Goal: Information Seeking & Learning: Learn about a topic

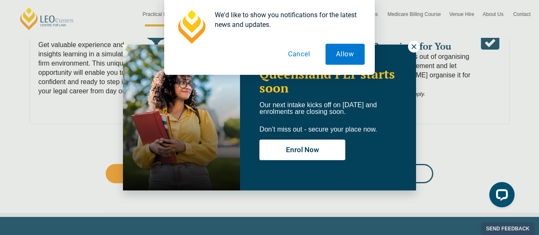
click at [413, 46] on div "We'd like to show you notifications for the latest news and updates. Allow Canc…" at bounding box center [269, 37] width 539 height 75
click at [413, 45] on div "We'd like to show you notifications for the latest news and updates. Allow Canc…" at bounding box center [269, 37] width 539 height 75
click at [350, 52] on button "Allow" at bounding box center [345, 54] width 39 height 21
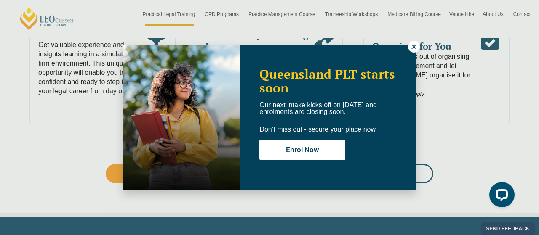
click at [414, 44] on icon at bounding box center [414, 47] width 8 height 8
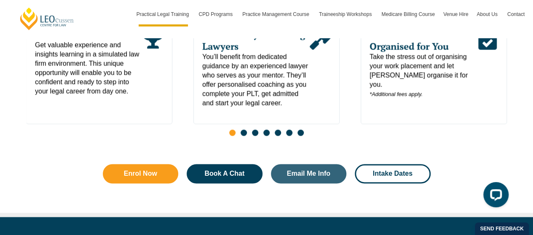
scroll to position [379, 0]
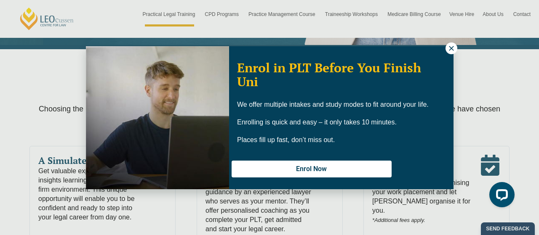
click at [453, 47] on icon at bounding box center [452, 49] width 8 height 8
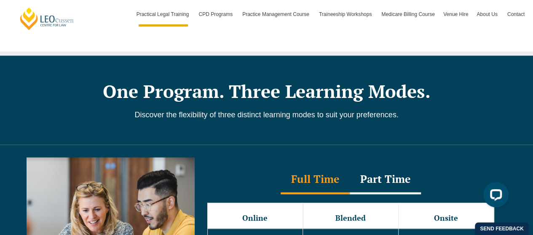
scroll to position [716, 0]
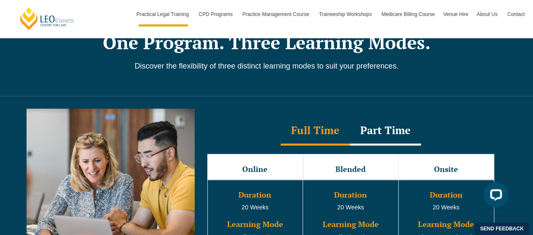
click at [387, 119] on div "Part Time" at bounding box center [385, 130] width 71 height 29
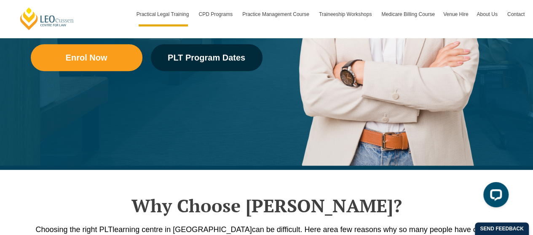
scroll to position [168, 0]
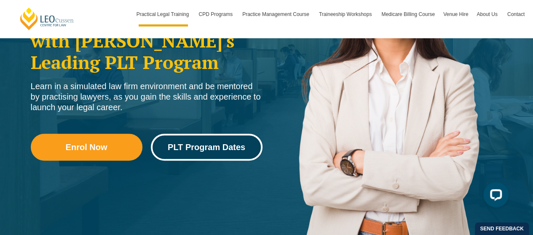
click at [219, 147] on span "PLT Program Dates" at bounding box center [206, 147] width 77 height 8
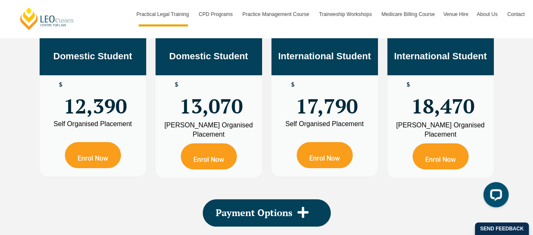
scroll to position [1634, 0]
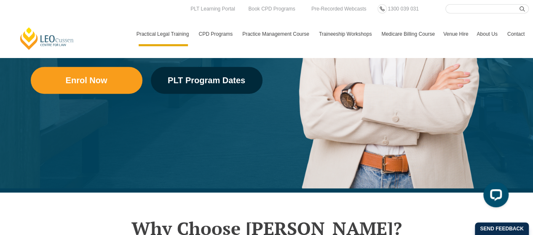
scroll to position [194, 0]
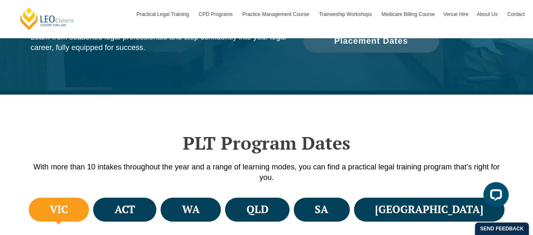
scroll to position [211, 0]
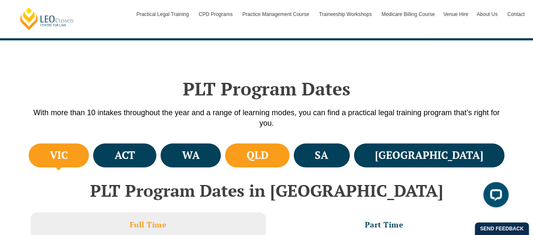
click at [268, 157] on h4 "QLD" at bounding box center [257, 156] width 22 height 14
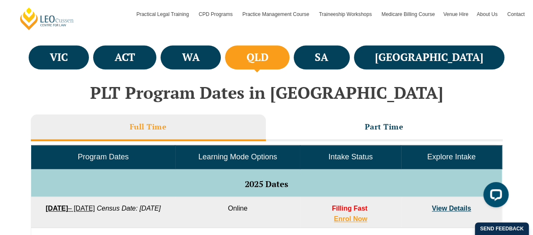
scroll to position [337, 0]
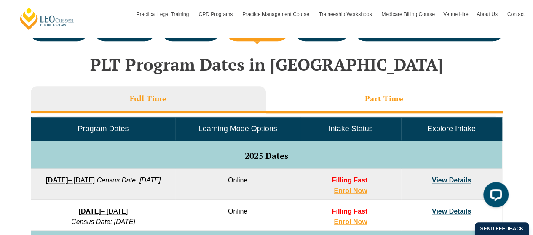
click at [389, 98] on h3 "Part Time" at bounding box center [384, 99] width 39 height 10
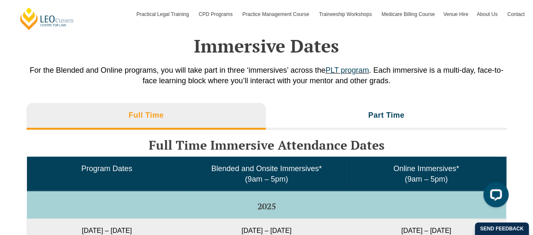
scroll to position [1179, 0]
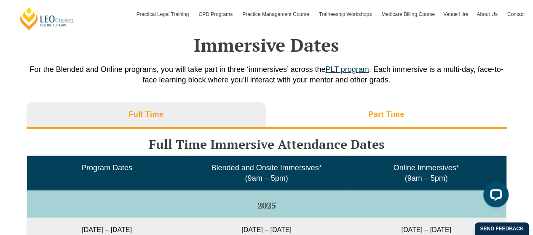
click at [380, 110] on h3 "Part Time" at bounding box center [386, 115] width 36 height 10
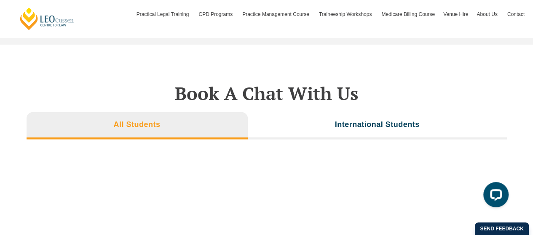
scroll to position [2527, 0]
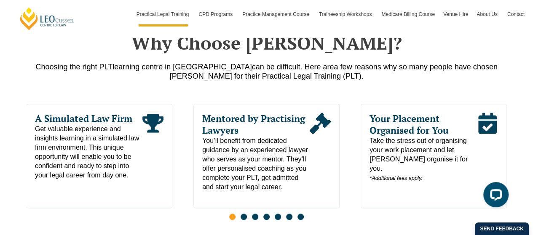
scroll to position [505, 0]
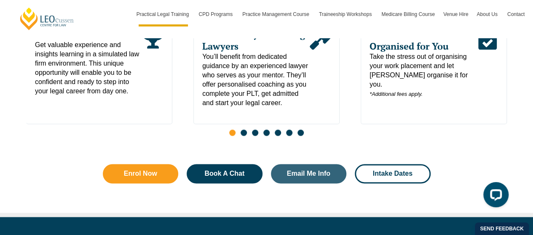
click at [396, 56] on span "Take the stress out of organising your work placement and let Leo Cussen organi…" at bounding box center [422, 75] width 107 height 47
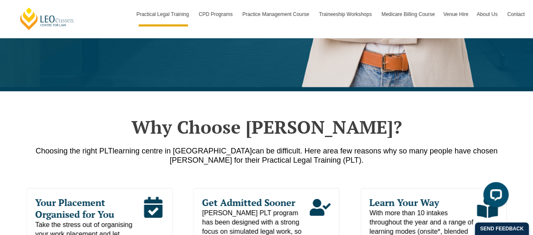
scroll to position [379, 0]
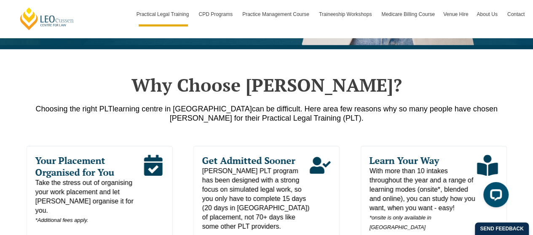
click at [151, 170] on icon "Read More" at bounding box center [152, 165] width 21 height 21
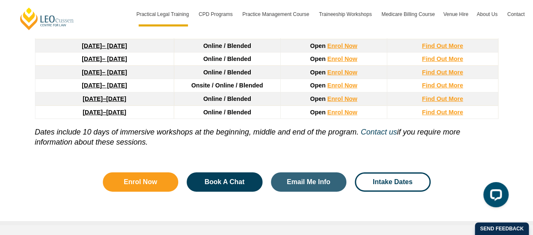
scroll to position [1264, 0]
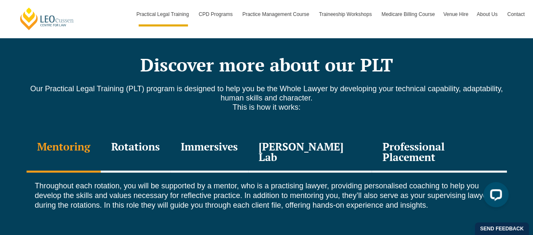
scroll to position [1179, 0]
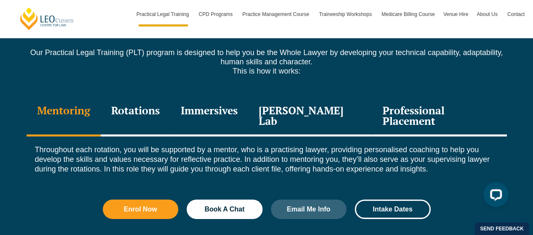
click at [401, 97] on div "Professional Placement" at bounding box center [438, 117] width 135 height 40
